Goal: Book appointment/travel/reservation

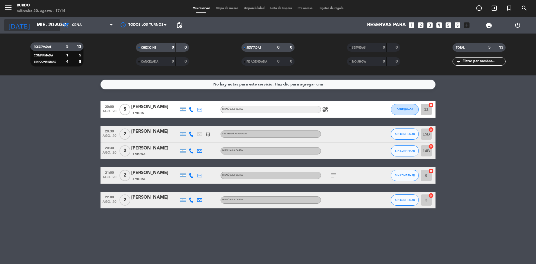
click at [57, 26] on icon "arrow_drop_down" at bounding box center [55, 25] width 7 height 7
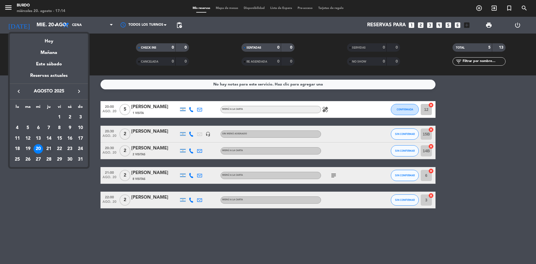
click at [48, 146] on div "21" at bounding box center [48, 148] width 9 height 9
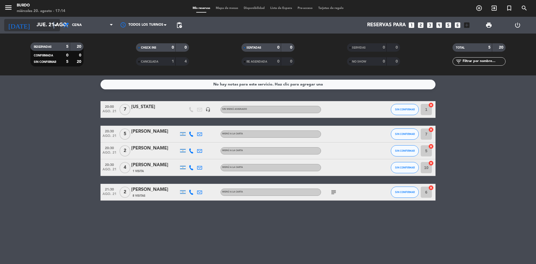
click at [54, 25] on icon "arrow_drop_down" at bounding box center [55, 25] width 7 height 7
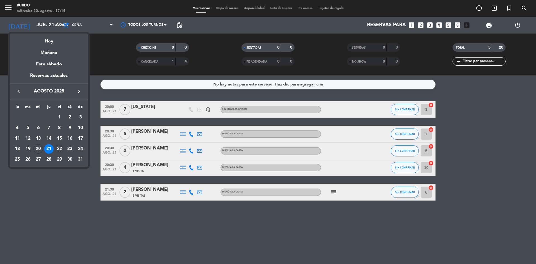
click at [61, 148] on div "22" at bounding box center [59, 148] width 9 height 9
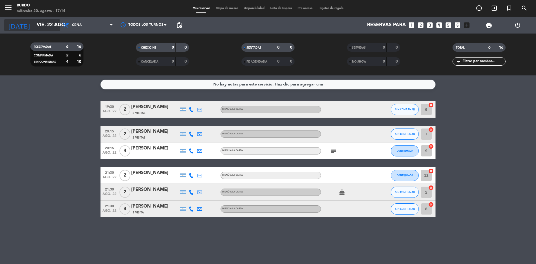
click at [51, 26] on input "vie. 22 ago." at bounding box center [66, 25] width 65 height 11
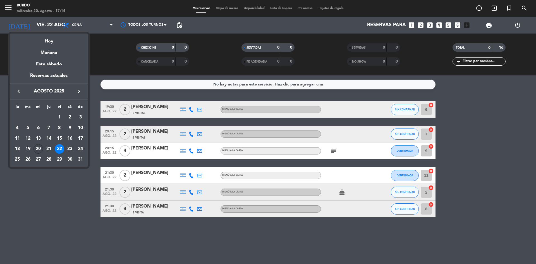
click at [35, 148] on div "20" at bounding box center [38, 148] width 9 height 9
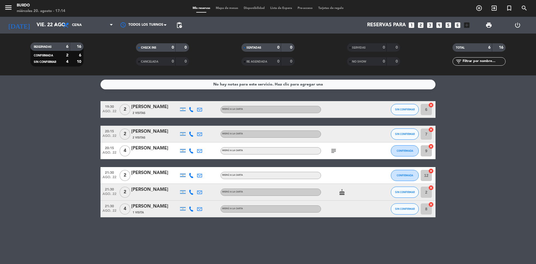
type input "mié. 20 ago."
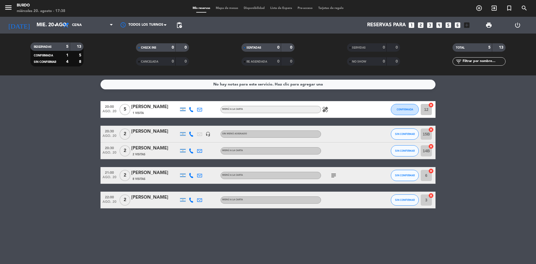
click at [51, 143] on bookings-row "20:00 [DATE] 5 [PERSON_NAME] 1 Visita MENÚ A LA CARTA healing CONFIRMADA 12 can…" at bounding box center [268, 154] width 536 height 107
click at [421, 23] on icon "looks_two" at bounding box center [420, 25] width 7 height 7
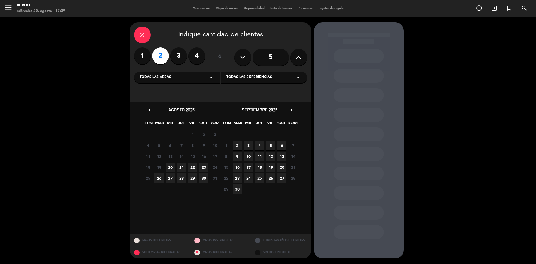
click at [172, 168] on span "20" at bounding box center [170, 167] width 9 height 9
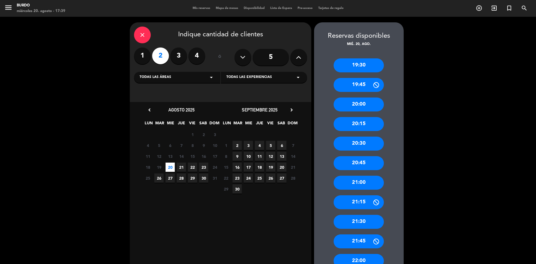
click at [355, 104] on div "20:00" at bounding box center [359, 104] width 50 height 14
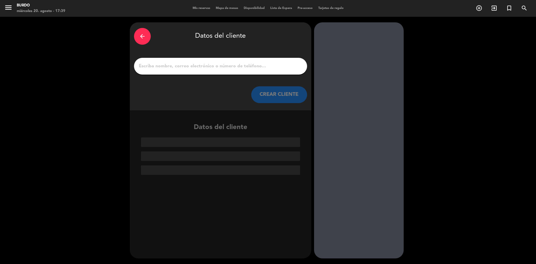
click at [207, 64] on input "1" at bounding box center [220, 66] width 165 height 8
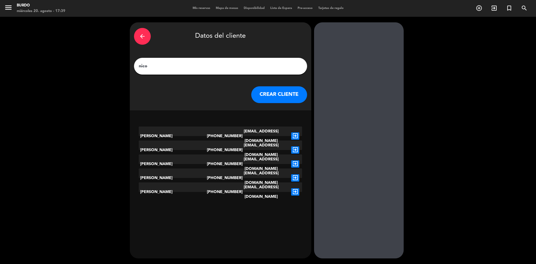
type input "nico"
click at [278, 95] on button "CREAR CLIENTE" at bounding box center [279, 94] width 56 height 17
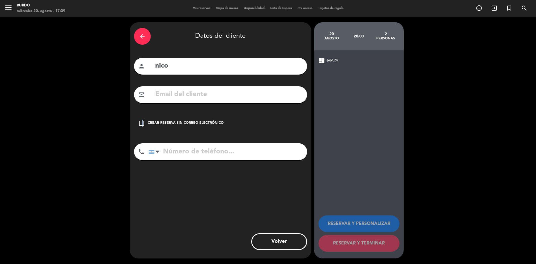
drag, startPoint x: 143, startPoint y: 120, endPoint x: 167, endPoint y: 155, distance: 42.1
click at [143, 120] on icon "check_box_outline_blank" at bounding box center [141, 123] width 7 height 7
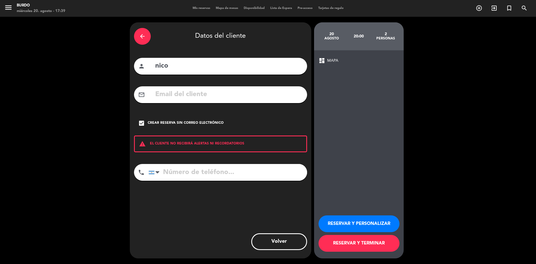
click at [376, 248] on button "RESERVAR Y TERMINAR" at bounding box center [359, 243] width 81 height 17
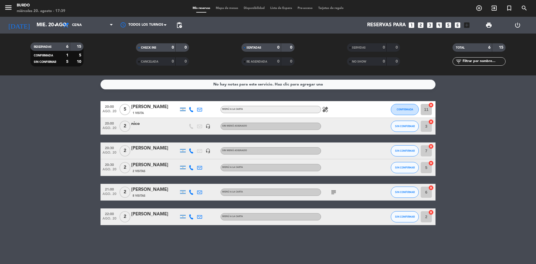
click at [420, 26] on icon "looks_two" at bounding box center [420, 25] width 7 height 7
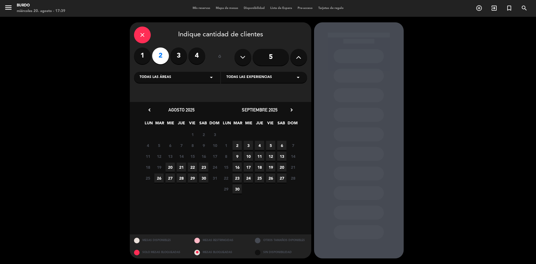
click at [171, 167] on span "20" at bounding box center [170, 167] width 9 height 9
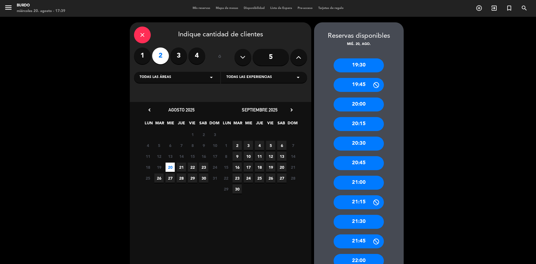
click at [356, 142] on div "20:30" at bounding box center [359, 144] width 50 height 14
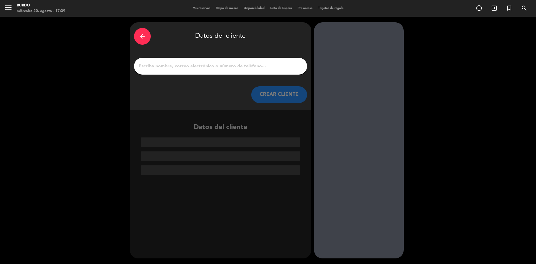
click at [146, 63] on input "1" at bounding box center [220, 66] width 165 height 8
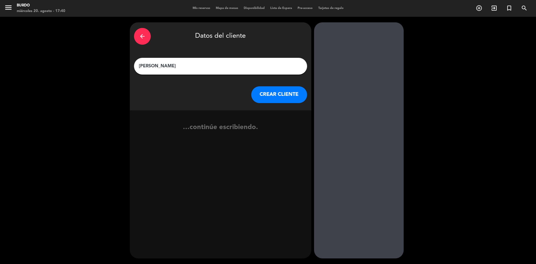
type input "[PERSON_NAME]"
click at [282, 93] on button "CREAR CLIENTE" at bounding box center [279, 94] width 56 height 17
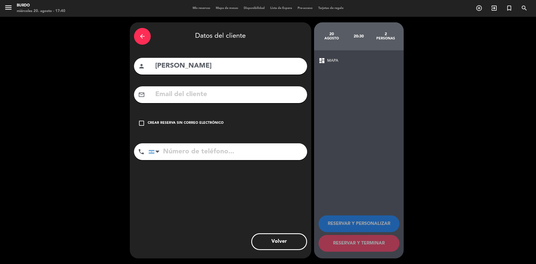
click at [139, 125] on icon "check_box_outline_blank" at bounding box center [141, 123] width 7 height 7
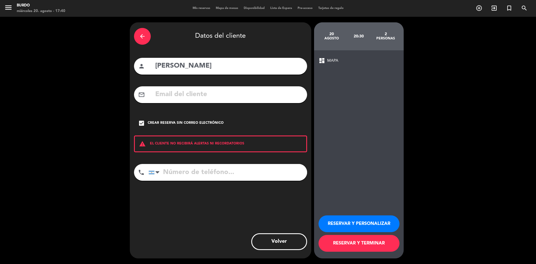
click at [366, 242] on button "RESERVAR Y TERMINAR" at bounding box center [359, 243] width 81 height 17
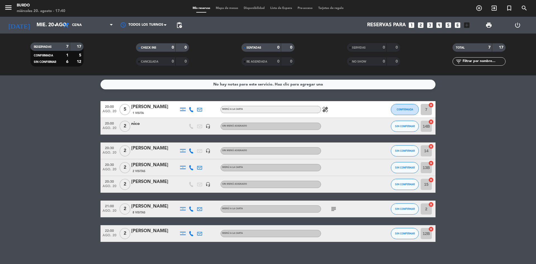
click at [334, 208] on icon "subject" at bounding box center [333, 209] width 7 height 7
click at [64, 171] on bookings-row "20:00 [DATE] 5 [PERSON_NAME] 1 Visita MENÚ A LA CARTA healing CONFIRMADA 7 canc…" at bounding box center [268, 171] width 536 height 141
click at [326, 111] on icon "healing" at bounding box center [325, 109] width 7 height 7
click at [89, 107] on bookings-row "20:00 [DATE] 5 [PERSON_NAME] 1 Visita MENÚ A LA CARTA healing 1 persona celiaca…" at bounding box center [268, 171] width 536 height 141
click at [144, 112] on div "1 Visita" at bounding box center [154, 113] width 47 height 5
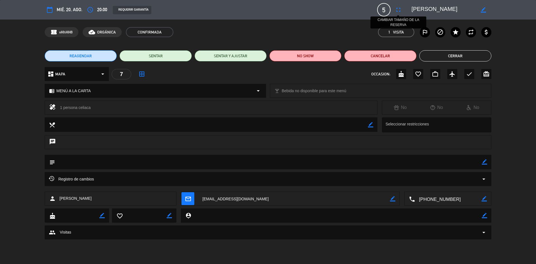
click at [397, 11] on icon "fullscreen" at bounding box center [398, 9] width 7 height 7
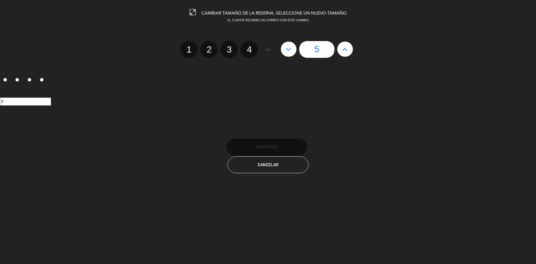
click at [251, 47] on label "4" at bounding box center [249, 49] width 17 height 17
click at [251, 46] on input "4" at bounding box center [249, 45] width 4 height 4
radio input "true"
radio input "false"
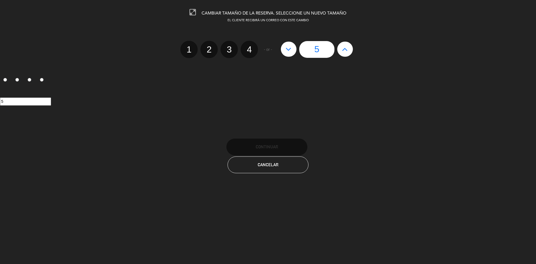
radio input "false"
radio input "true"
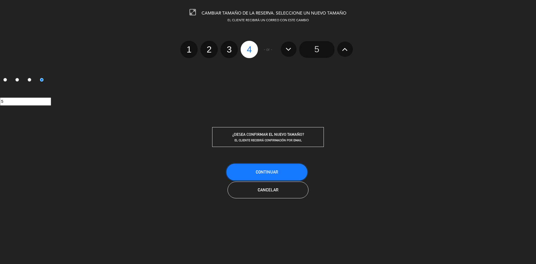
click at [272, 168] on button "Continuar" at bounding box center [267, 172] width 81 height 17
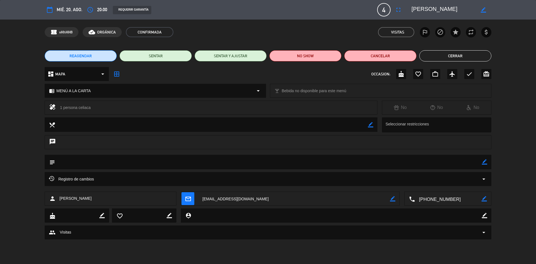
click at [428, 59] on button "Cerrar" at bounding box center [455, 55] width 72 height 11
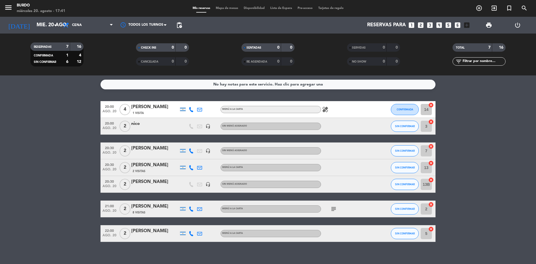
click at [24, 126] on bookings-row "20:00 [DATE] 4 [PERSON_NAME] 1 Visita MENÚ A LA CARTA healing CONFIRMADA 14 can…" at bounding box center [268, 171] width 536 height 141
